Goal: Task Accomplishment & Management: Manage account settings

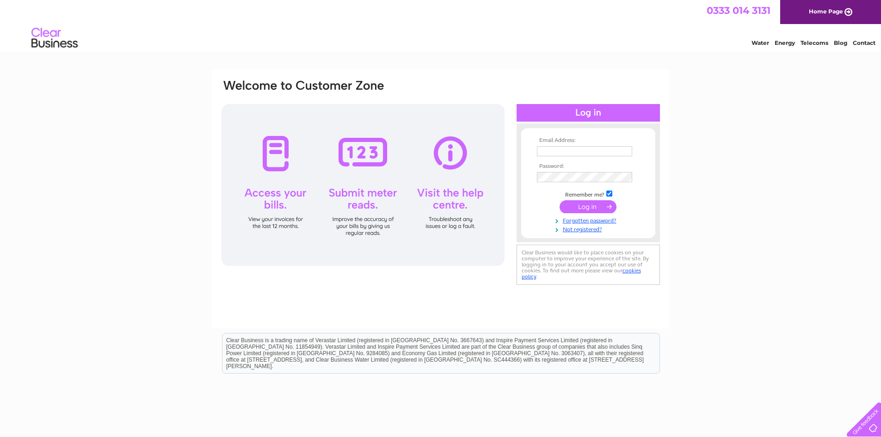
click at [632, 152] on nordpass-icon at bounding box center [632, 151] width 0 height 8
click at [546, 149] on input "text" at bounding box center [585, 151] width 96 height 11
type input "accounts@awstorque.co.uk"
click at [568, 206] on input "submit" at bounding box center [587, 207] width 57 height 13
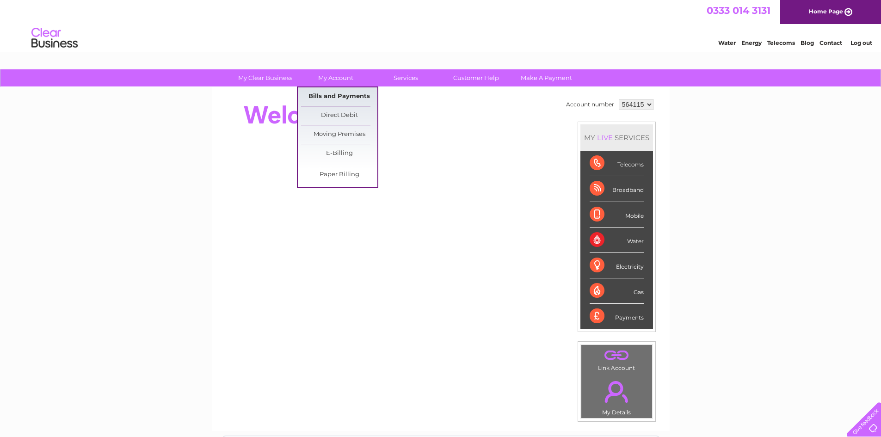
click at [348, 99] on link "Bills and Payments" at bounding box center [339, 96] width 76 height 18
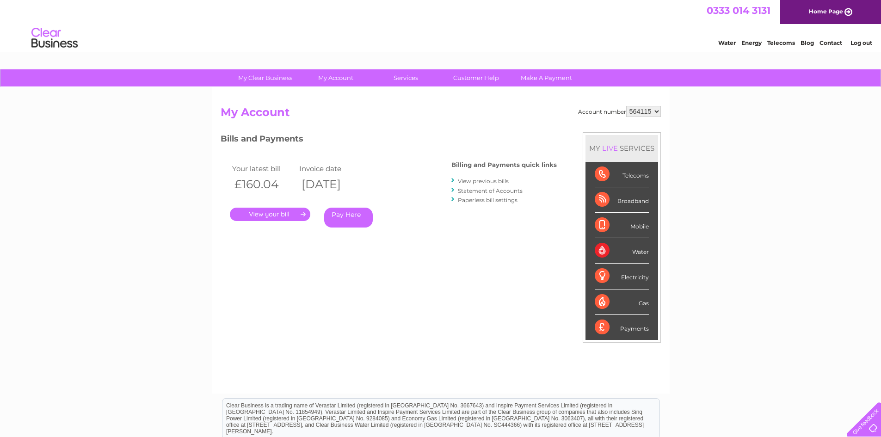
click at [291, 212] on link "." at bounding box center [270, 214] width 80 height 13
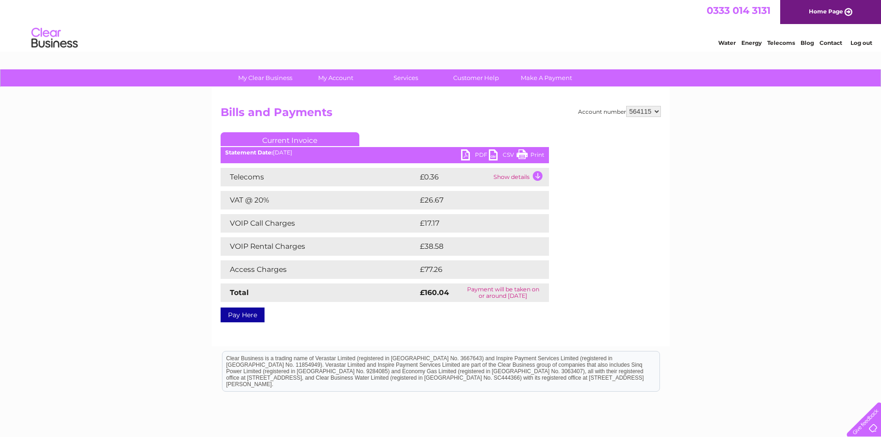
click at [466, 153] on link "PDF" at bounding box center [475, 155] width 28 height 13
